Goal: Find specific page/section: Find specific page/section

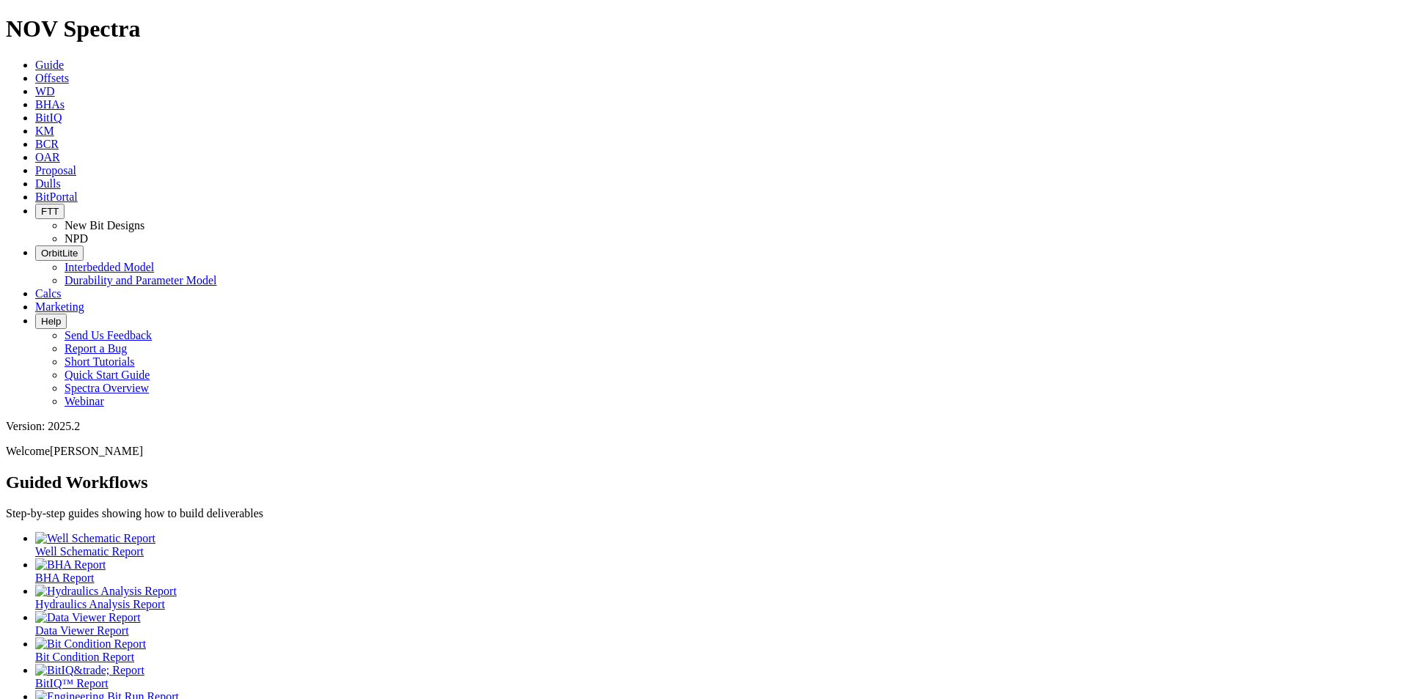
click at [61, 177] on link "Dulls" at bounding box center [48, 183] width 26 height 12
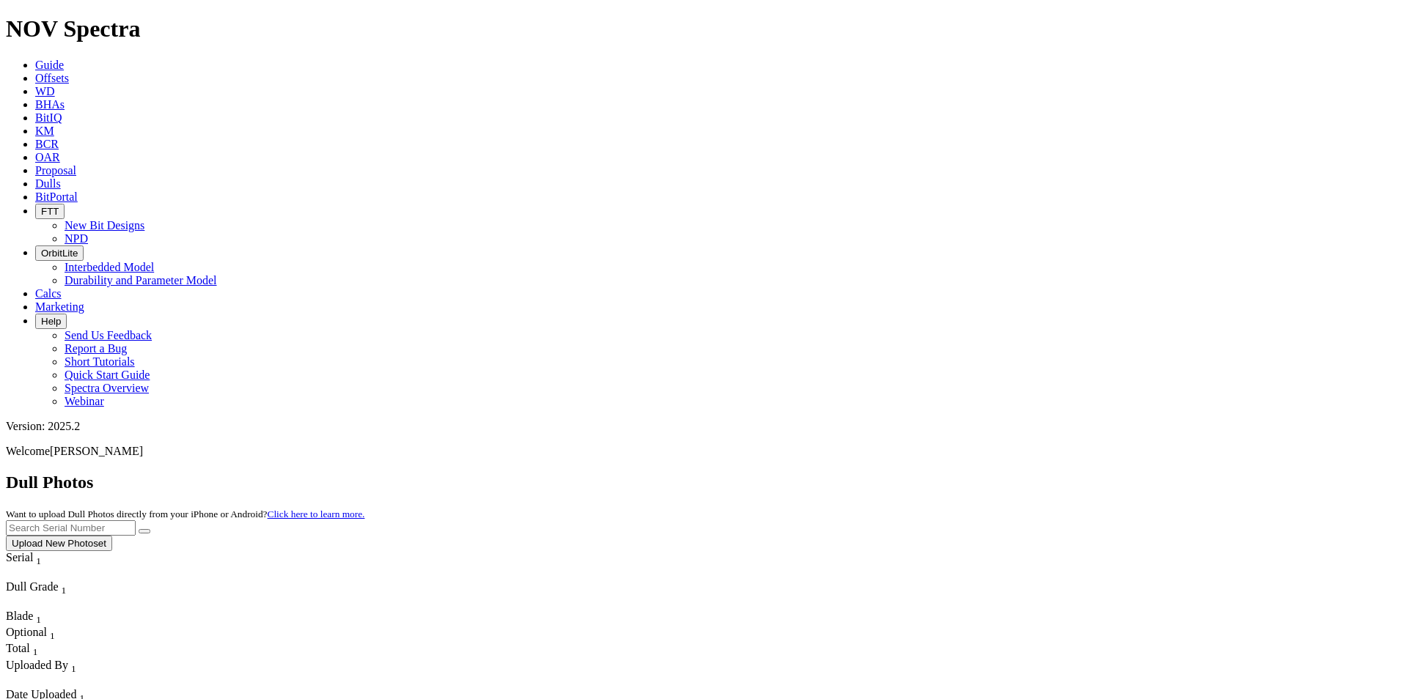
click at [136, 520] on input "text" at bounding box center [71, 527] width 130 height 15
type input "A313412"
drag, startPoint x: 1228, startPoint y: 81, endPoint x: 1221, endPoint y: 78, distance: 8.2
click at [1224, 473] on div "Dull Photos Want to upload Dull Photos directly from your iPhone or Android? Cl…" at bounding box center [701, 512] width 1390 height 78
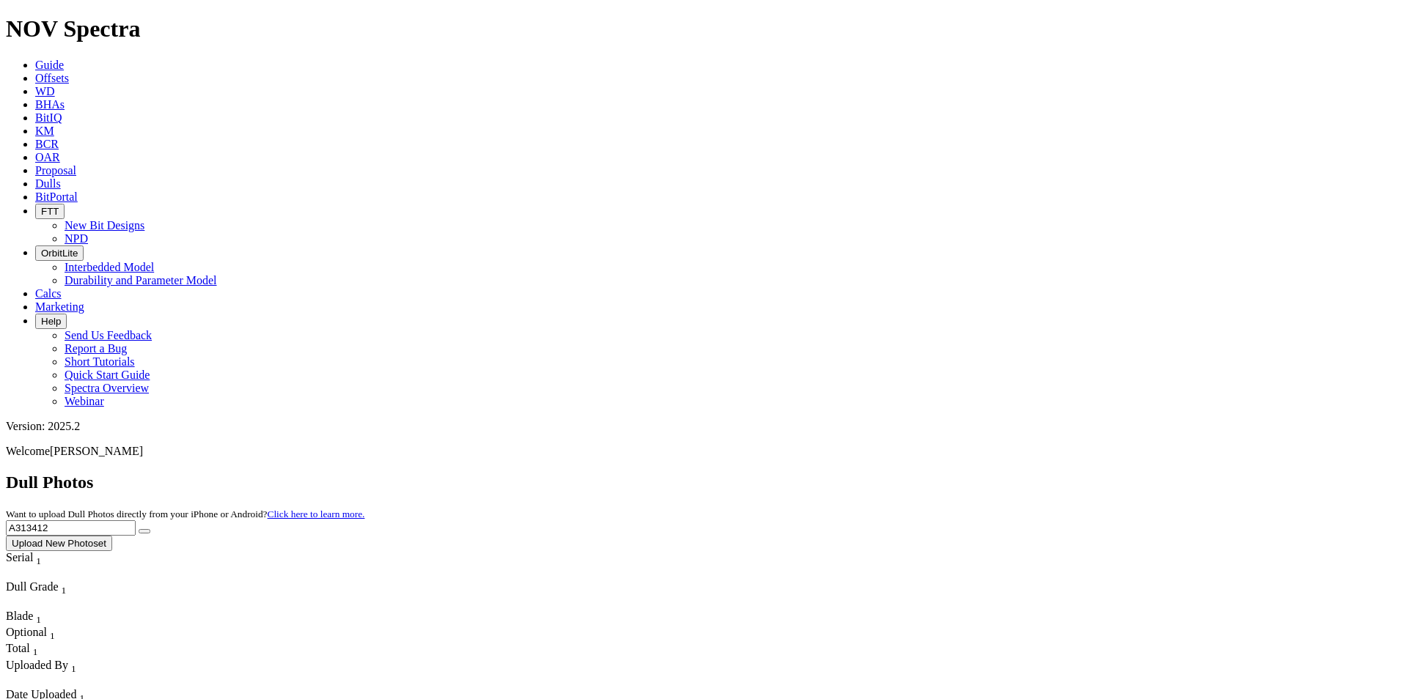
click at [150, 529] on button "submit" at bounding box center [145, 531] width 12 height 4
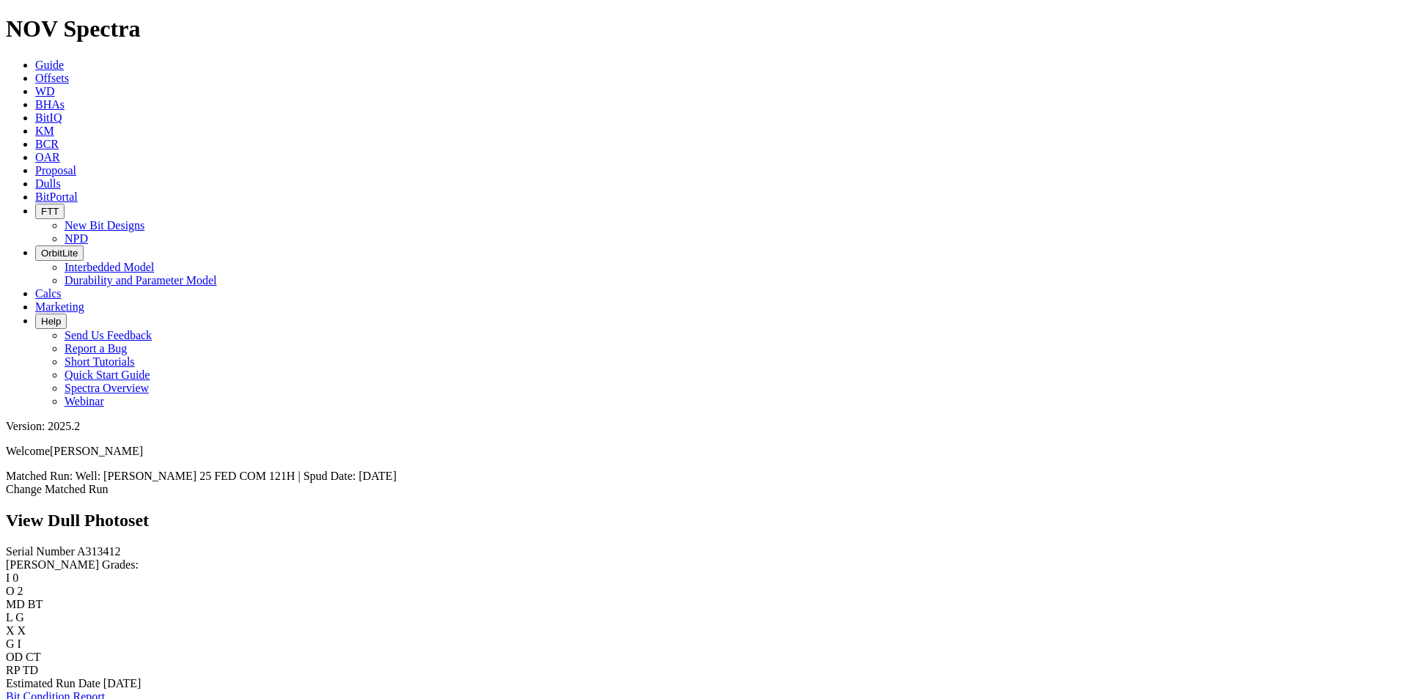
drag, startPoint x: 372, startPoint y: 70, endPoint x: 325, endPoint y: 8, distance: 77.6
click at [372, 511] on div "View Dull Photoset" at bounding box center [701, 521] width 1390 height 20
click at [61, 177] on link "Dulls" at bounding box center [48, 183] width 26 height 12
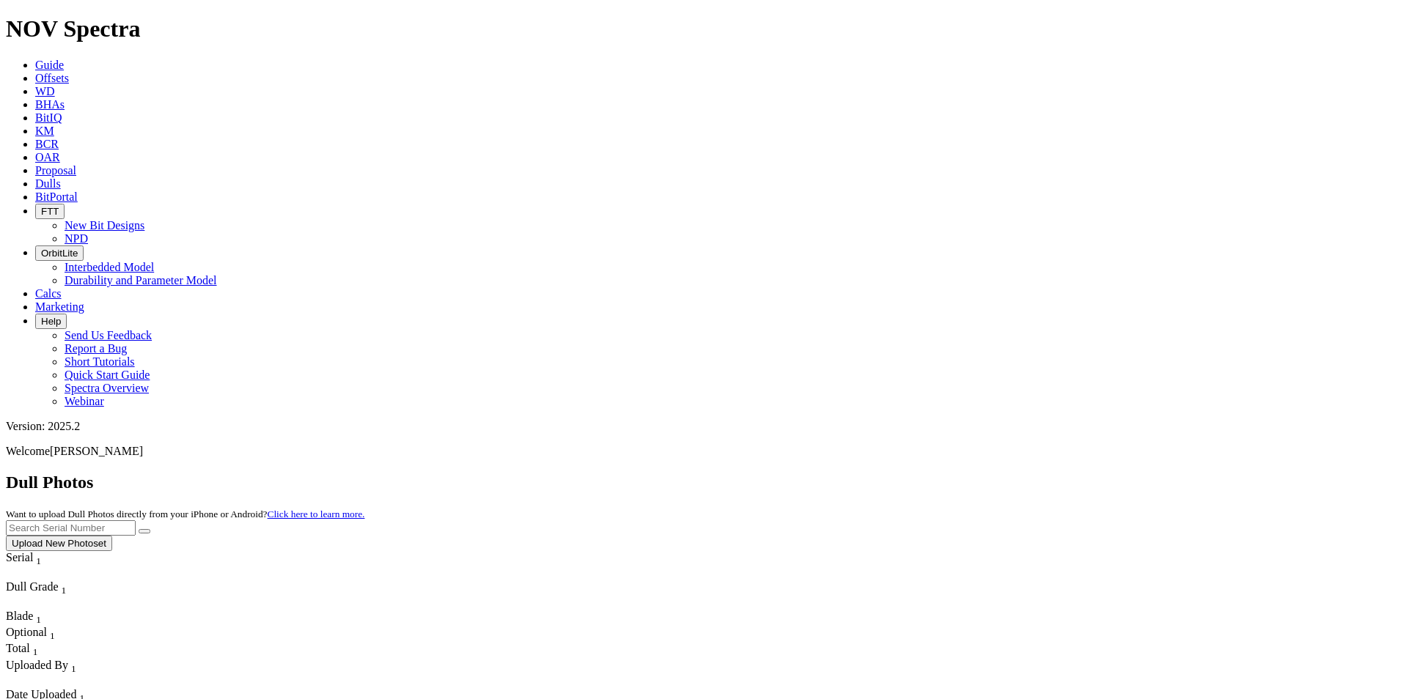
click at [136, 520] on input "text" at bounding box center [71, 527] width 130 height 15
type input "A315315"
click at [150, 529] on button "submit" at bounding box center [145, 531] width 12 height 4
